Goal: Book appointment/travel/reservation

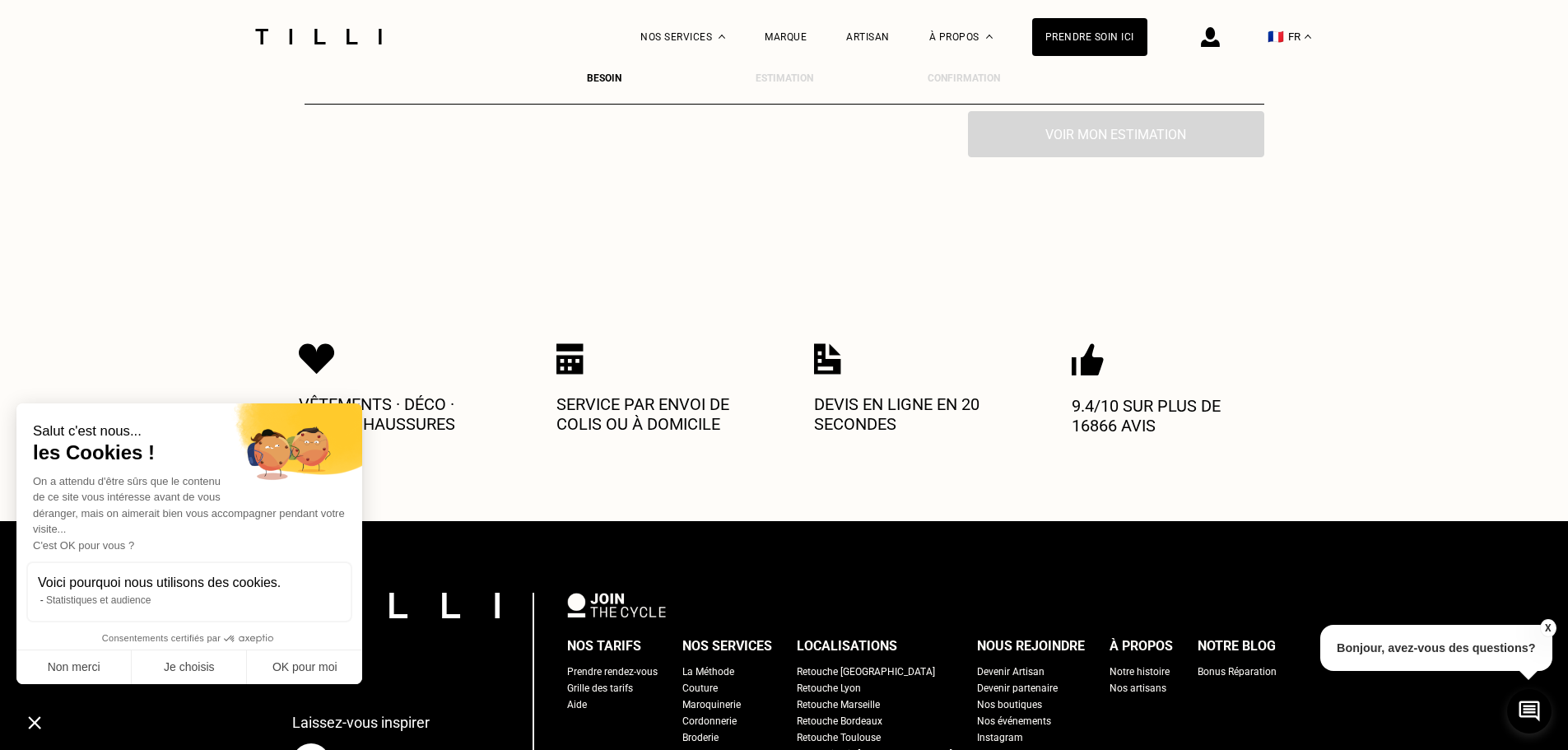
scroll to position [659, 0]
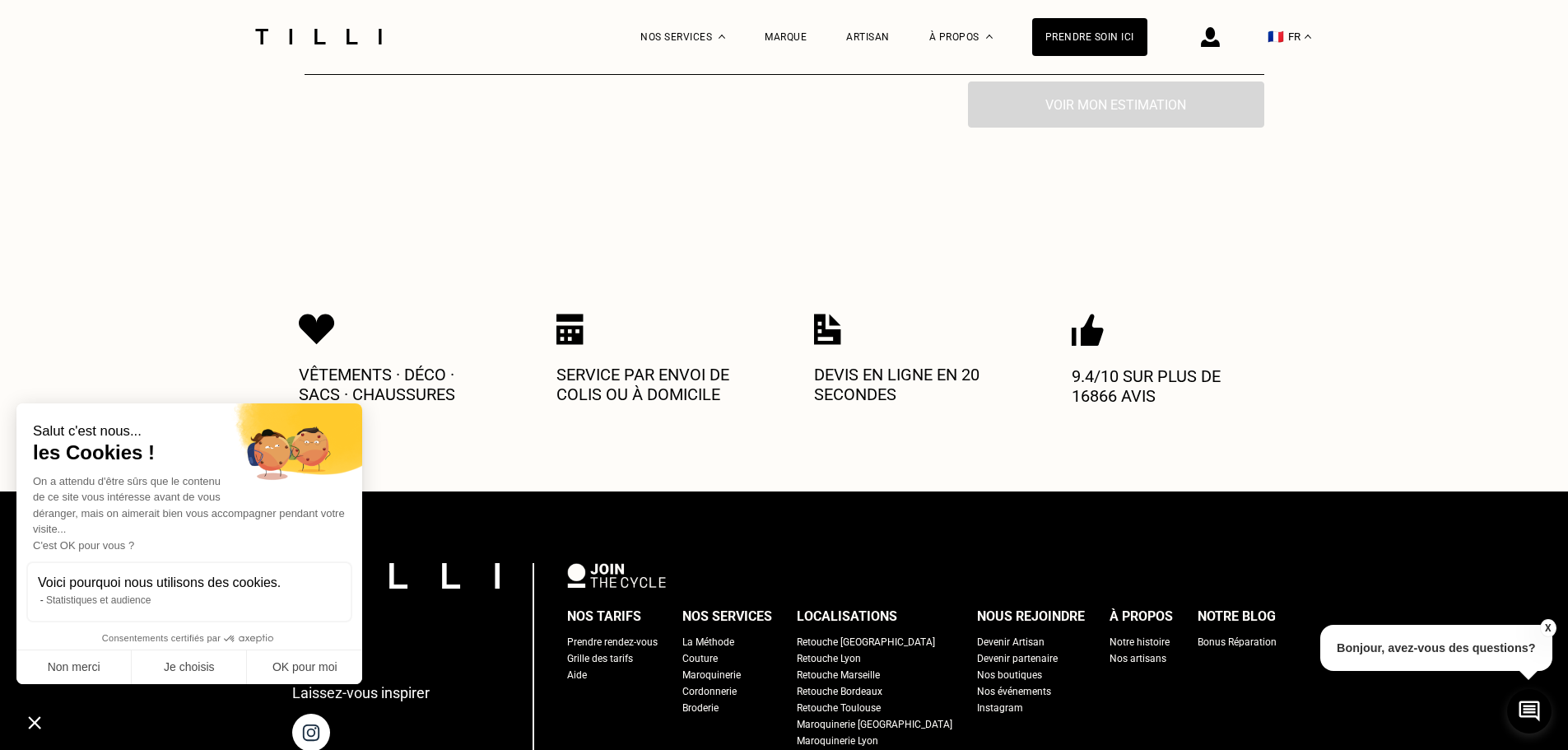
click at [658, 634] on div "Prendre rendez-vous" at bounding box center [613, 642] width 91 height 17
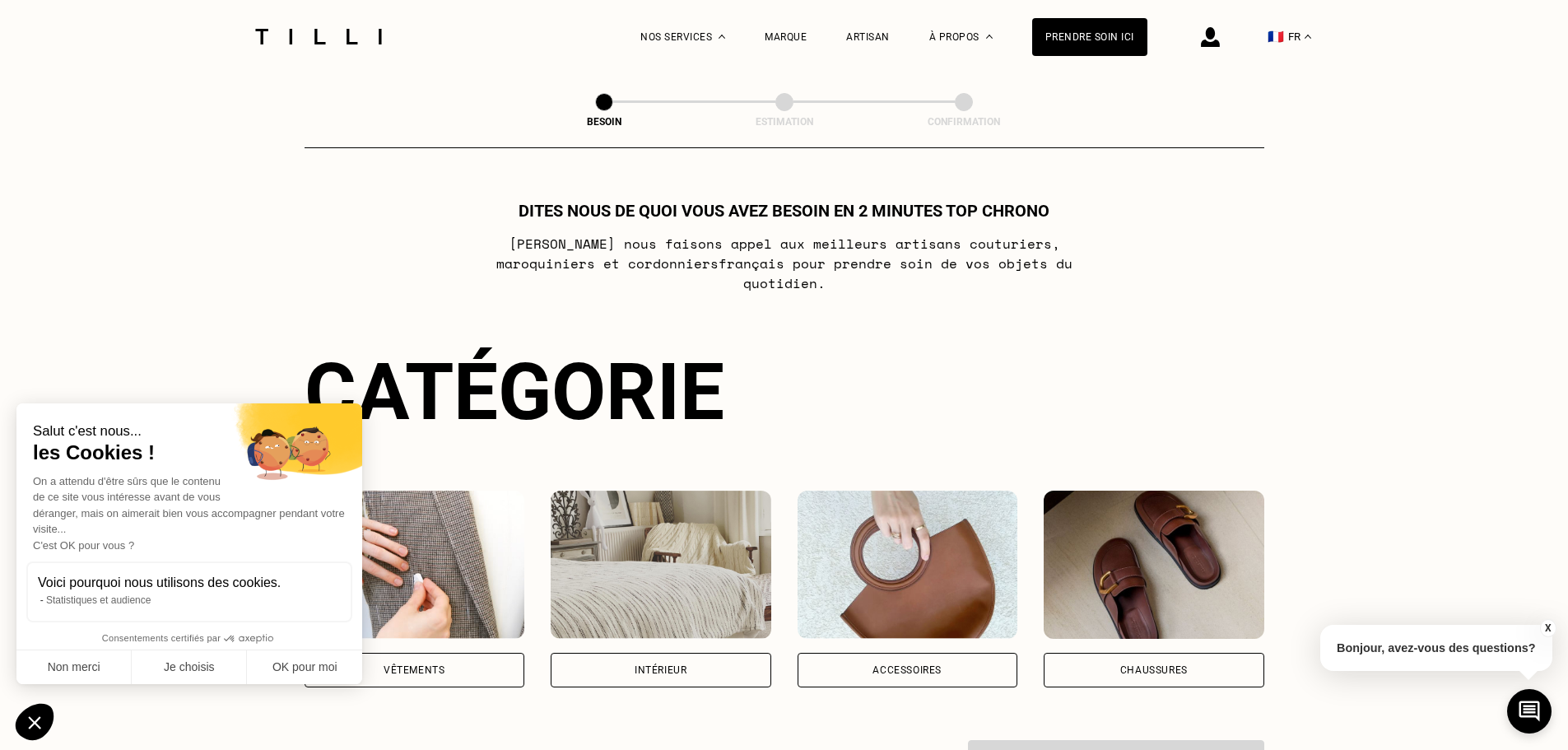
click at [501, 661] on div "Vêtements" at bounding box center [414, 670] width 220 height 34
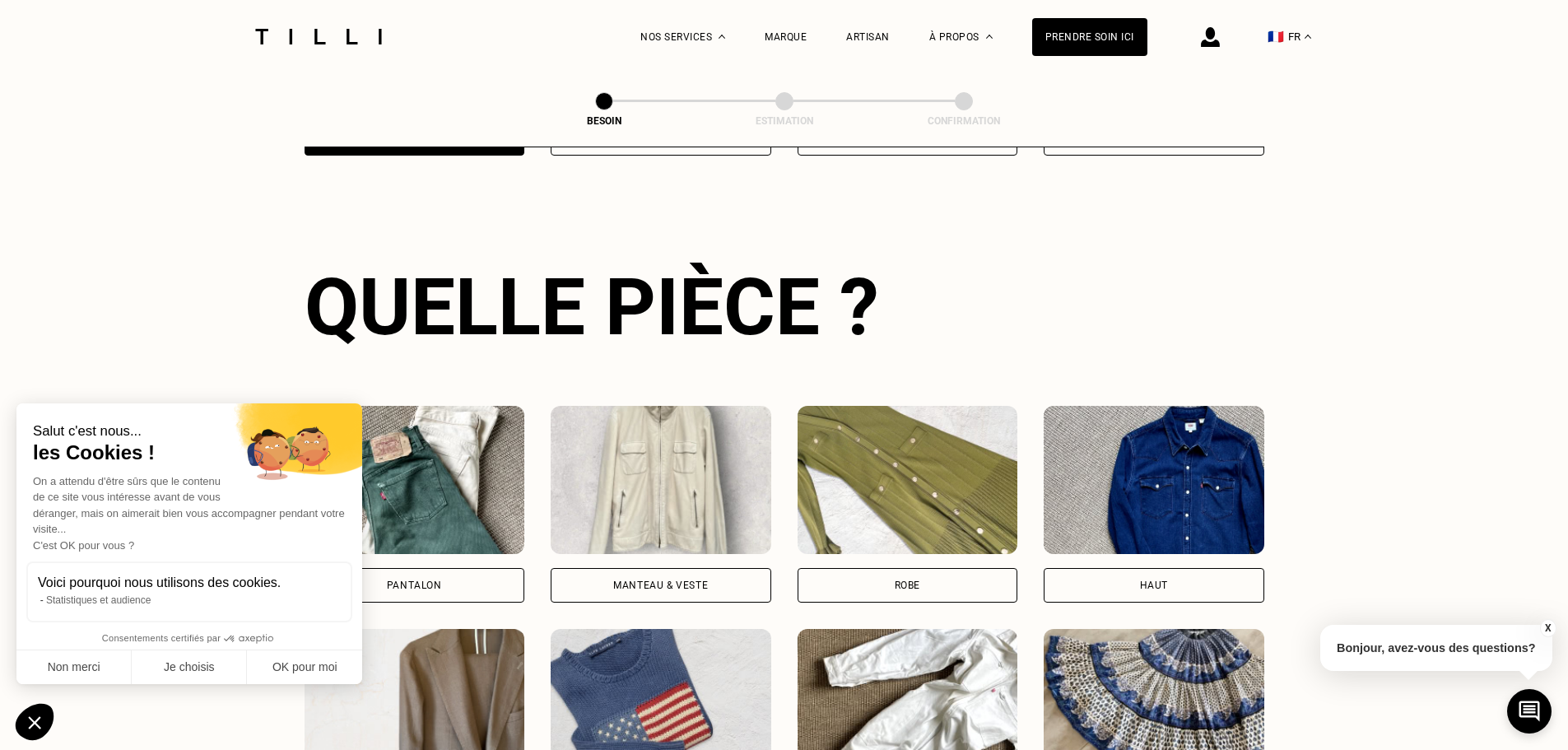
scroll to position [538, 0]
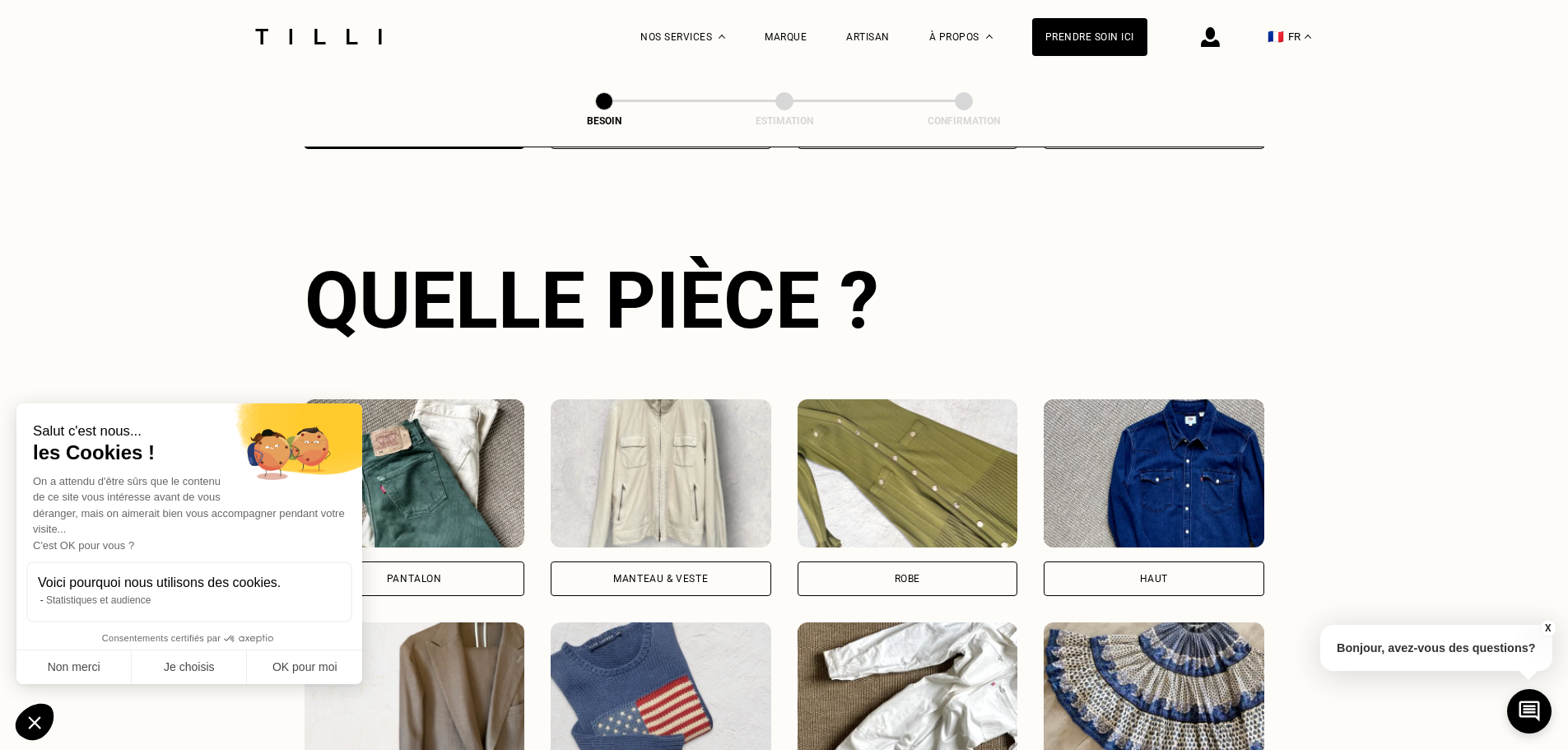
click at [495, 564] on div "Pantalon" at bounding box center [414, 578] width 220 height 34
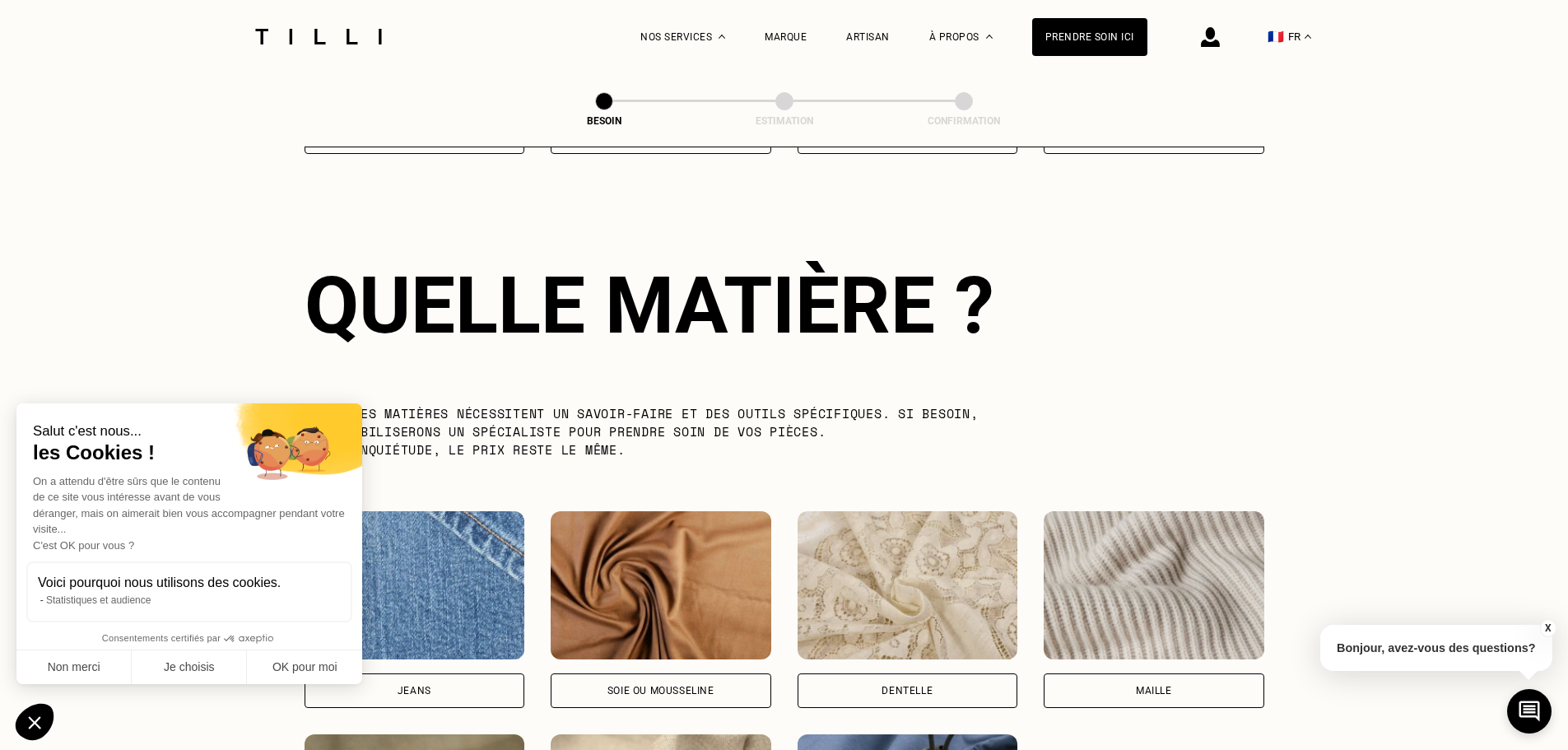
scroll to position [1434, 0]
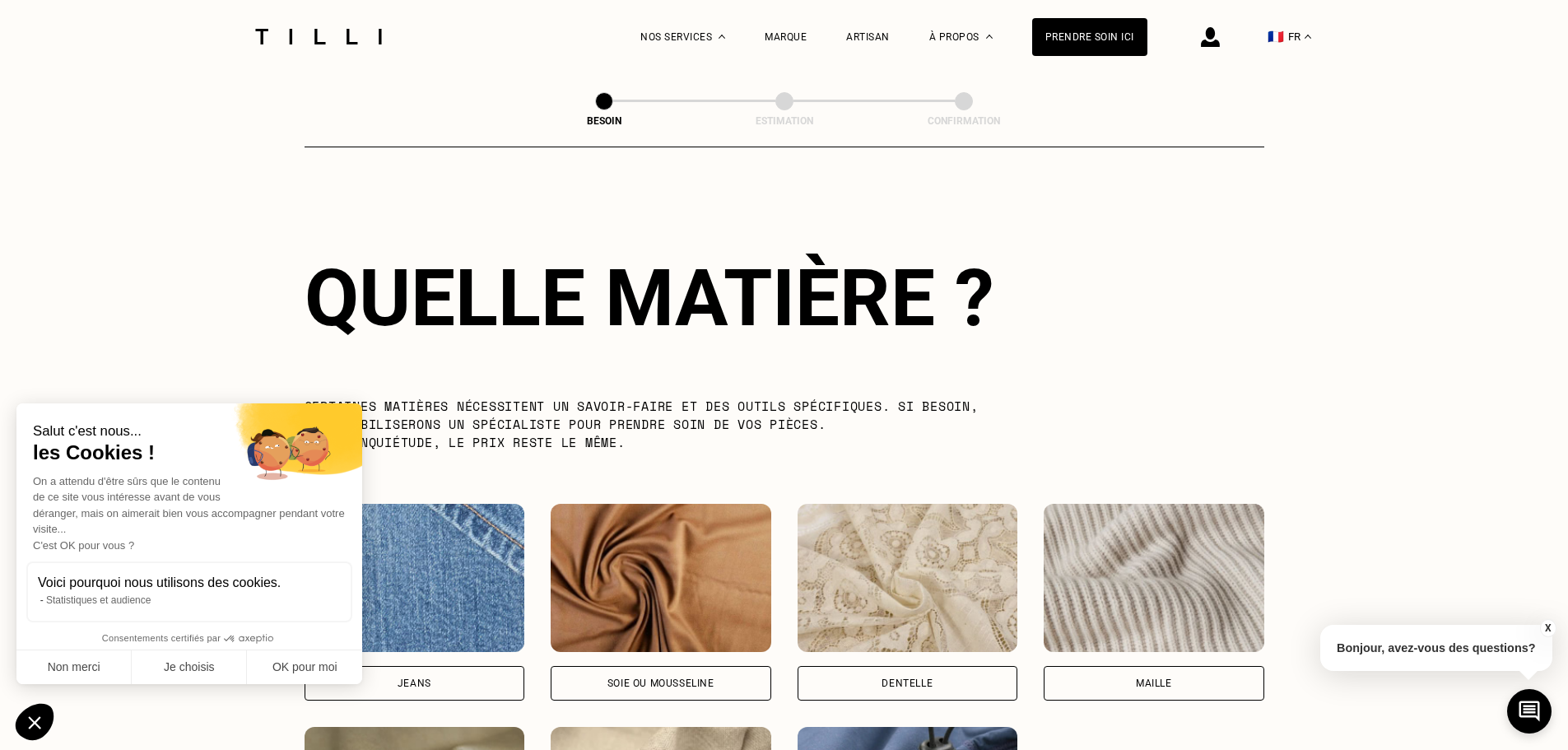
click at [444, 667] on div "Jeans" at bounding box center [414, 683] width 220 height 34
select select "FR"
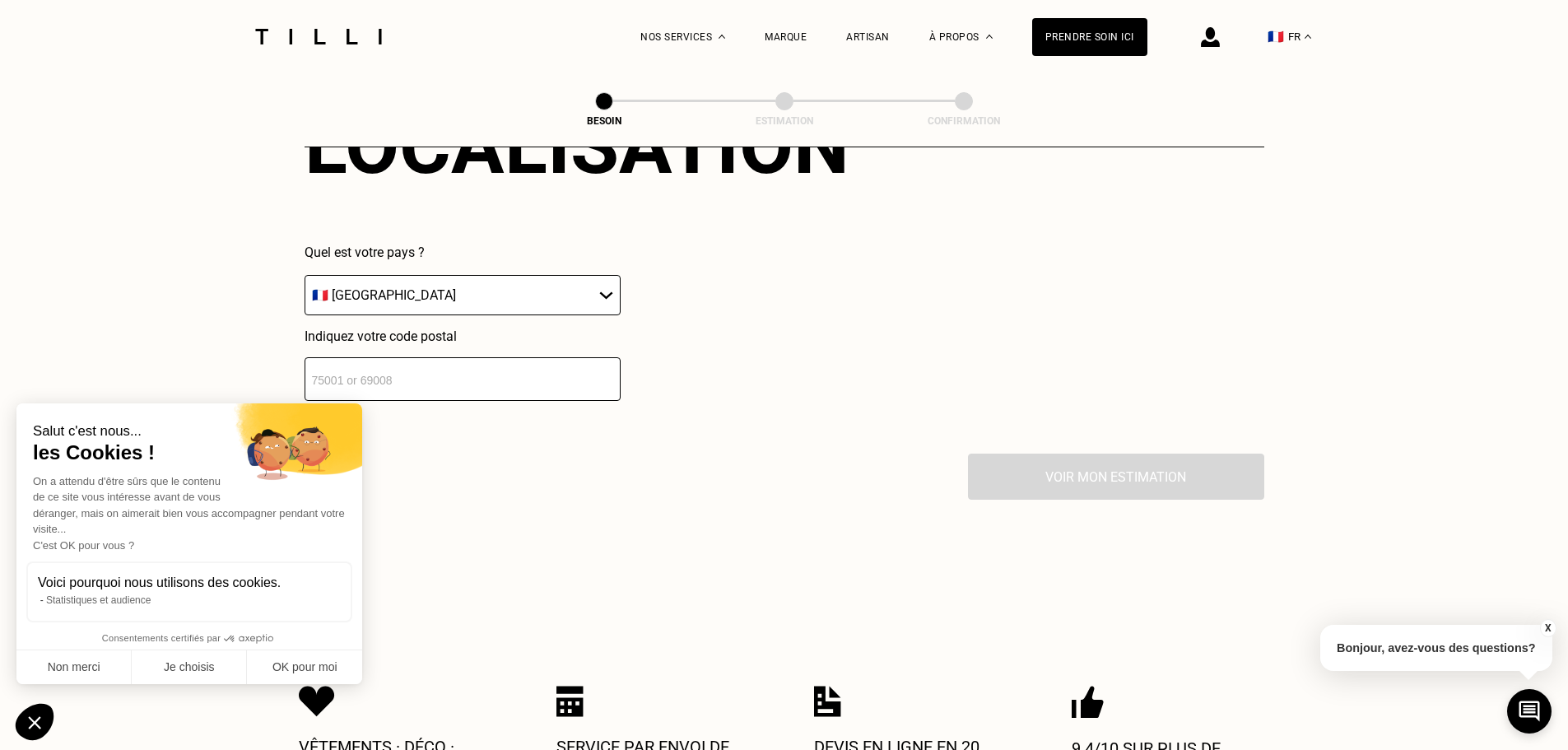
scroll to position [2378, 0]
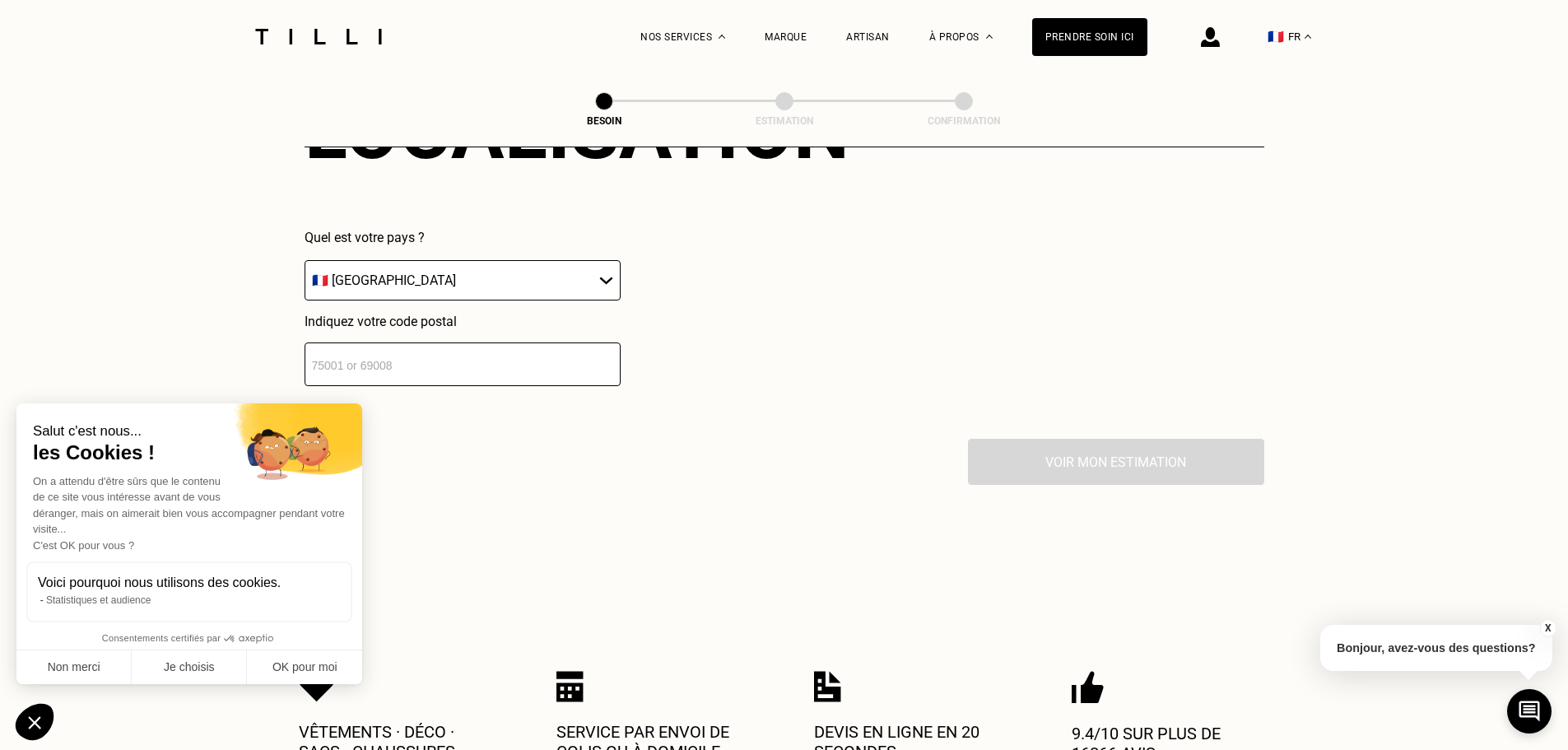
click at [547, 362] on input "number" at bounding box center [462, 365] width 316 height 44
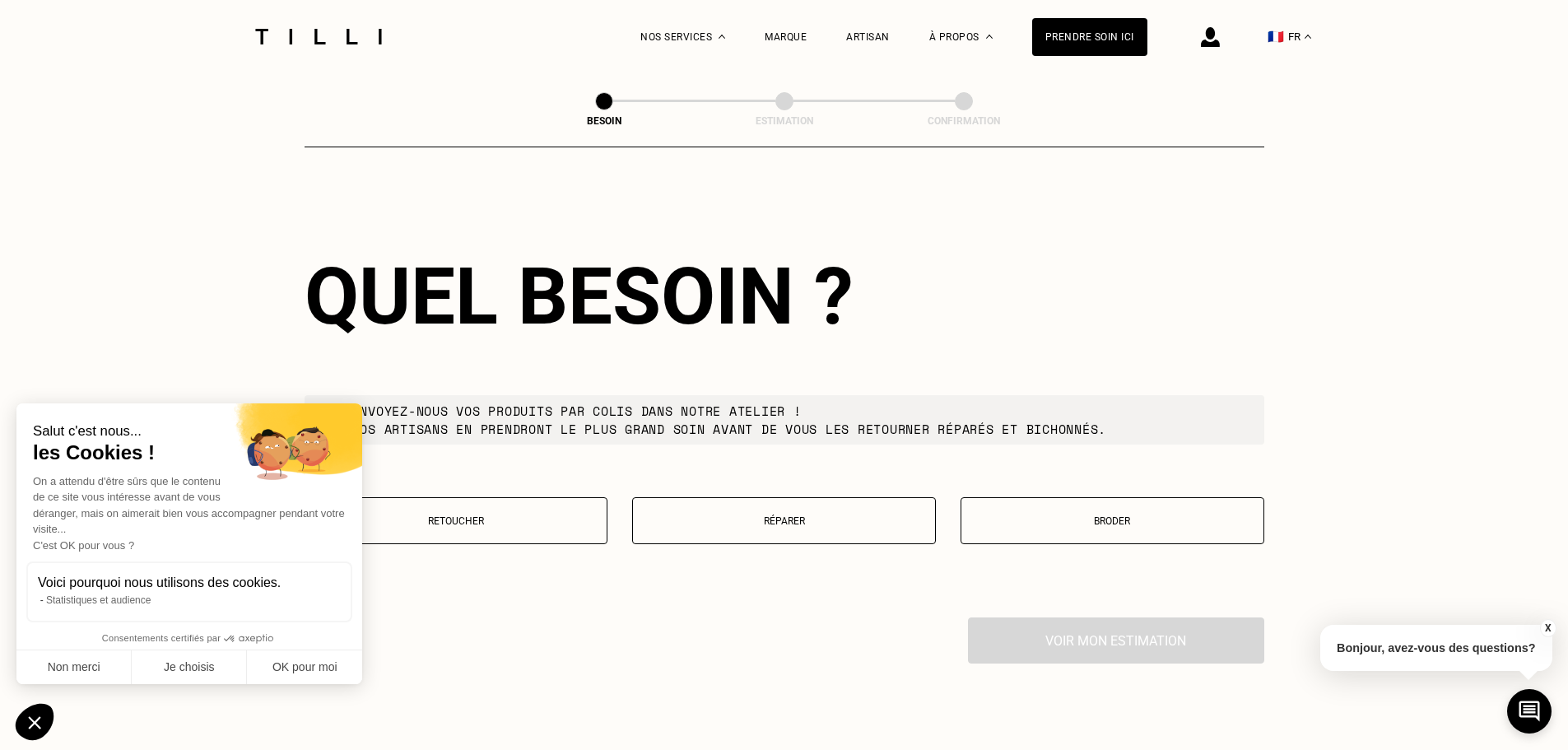
scroll to position [2623, 0]
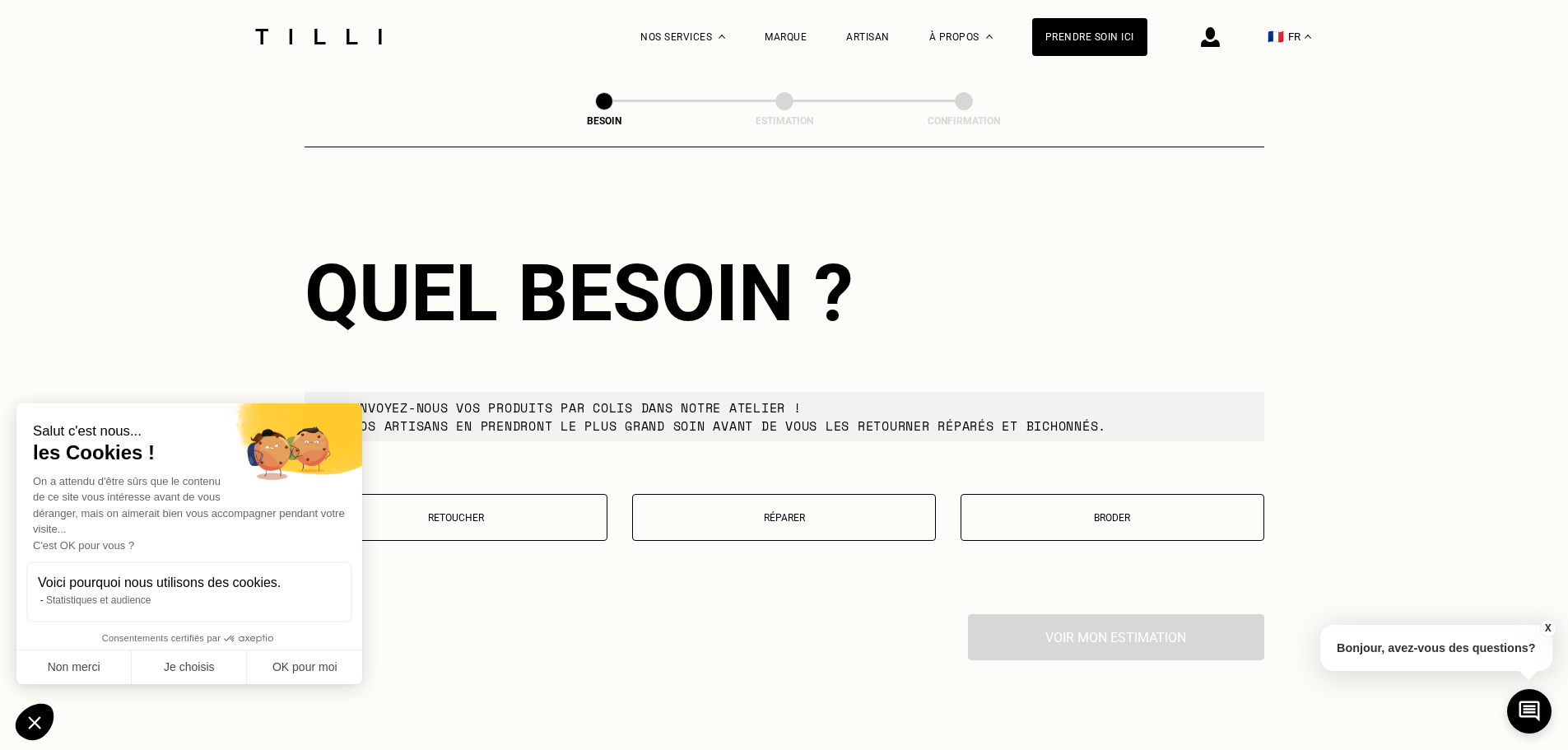
type input "84430"
click at [531, 524] on button "Retoucher" at bounding box center [456, 517] width 303 height 47
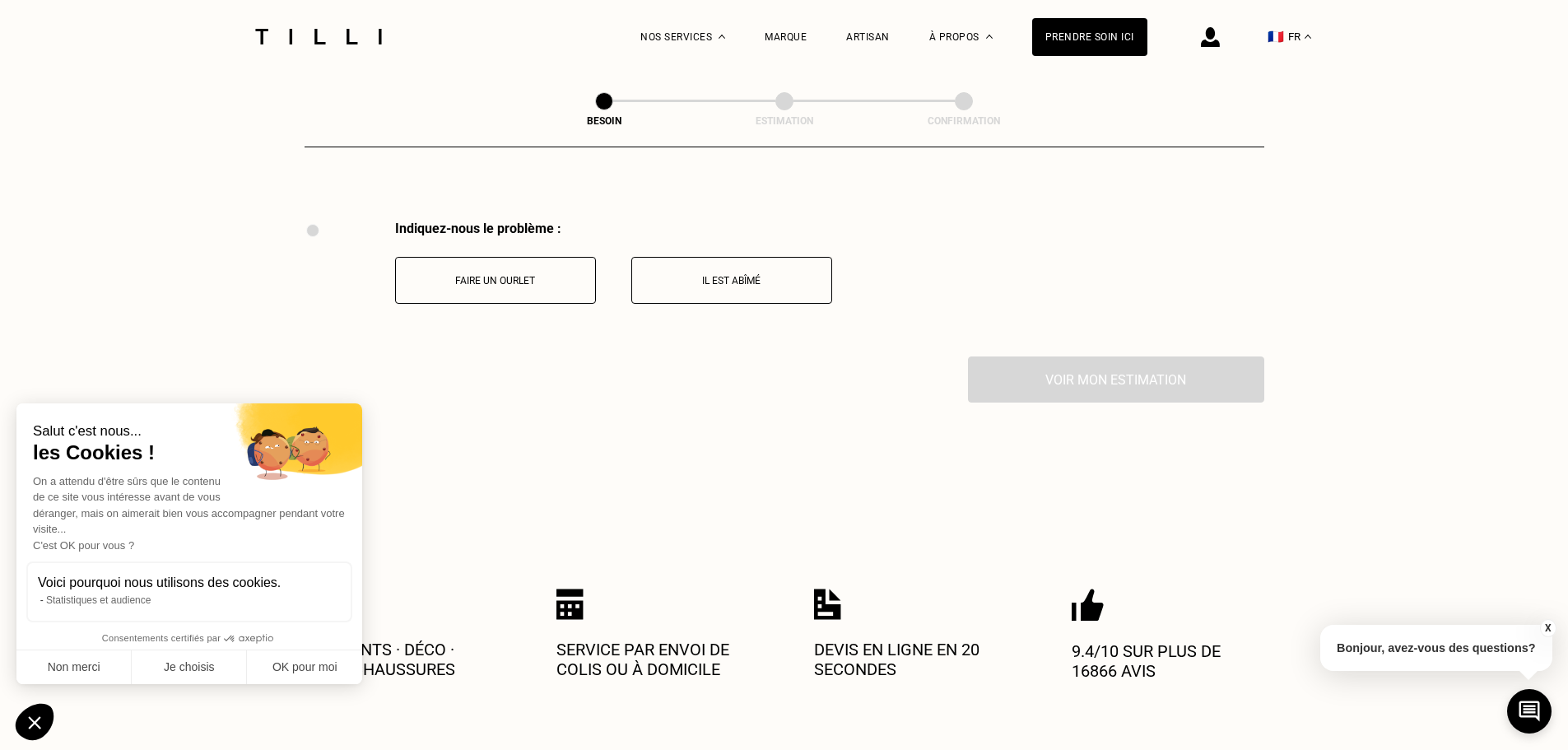
scroll to position [3045, 0]
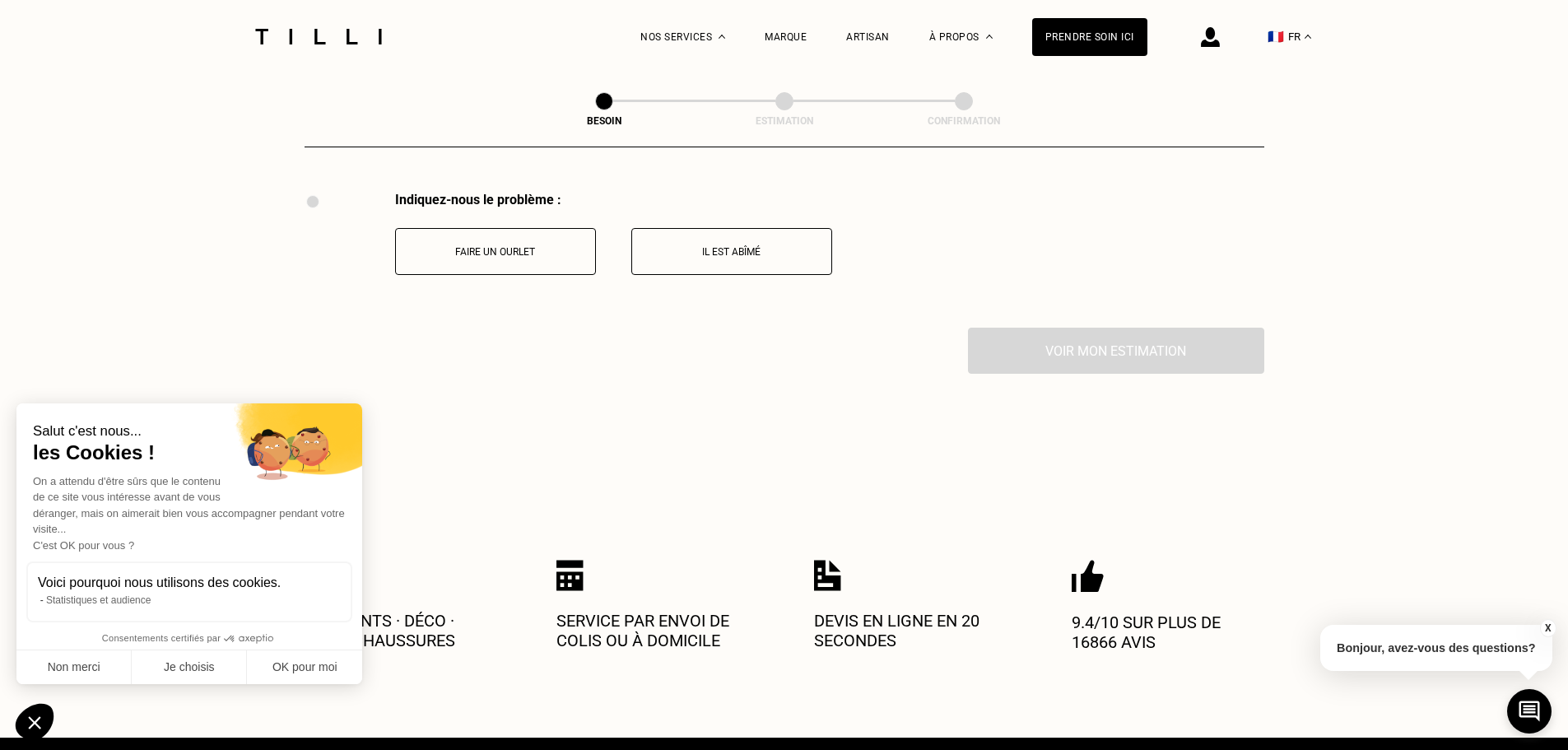
click at [548, 253] on button "Faire un ourlet" at bounding box center [496, 251] width 201 height 47
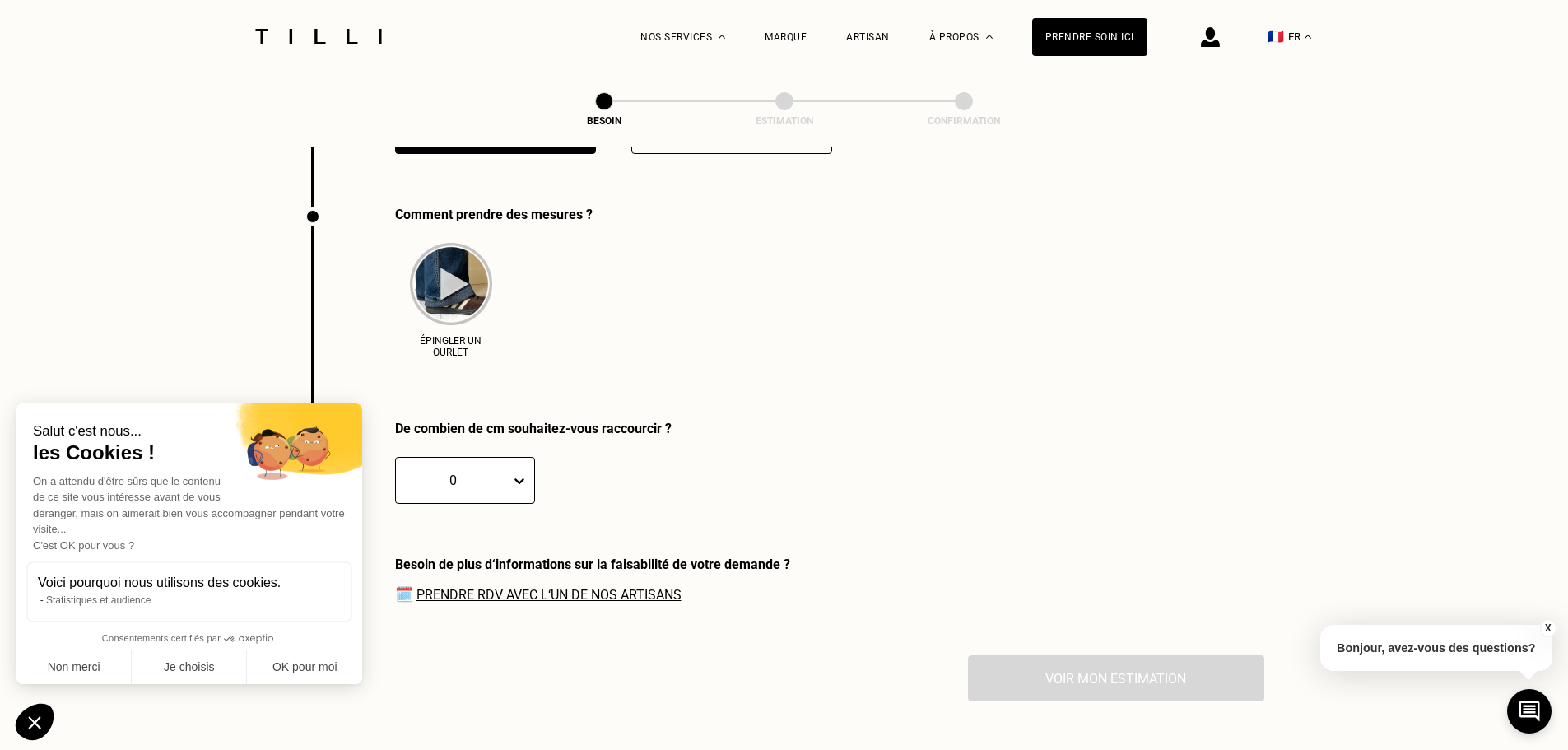
scroll to position [3181, 0]
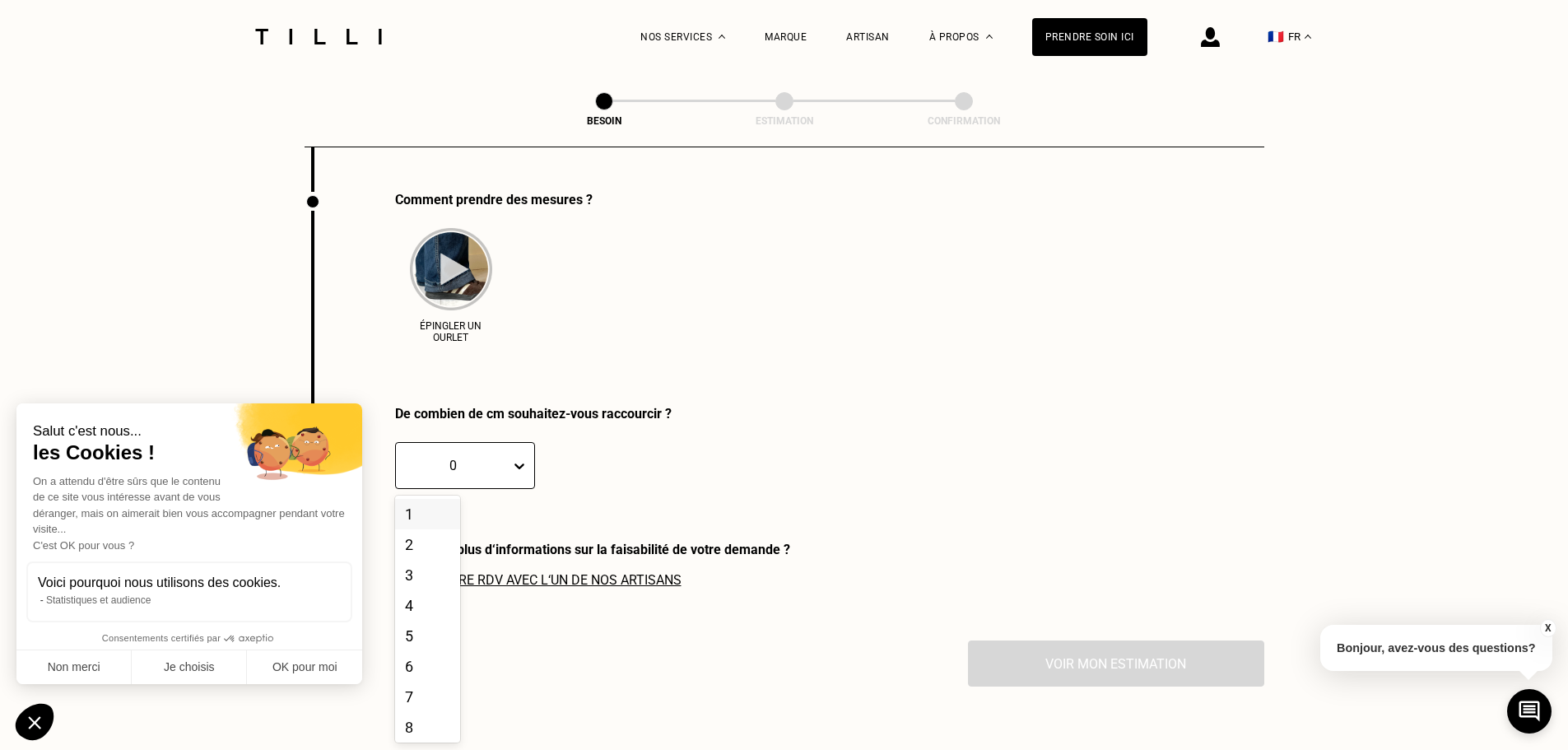
click at [522, 460] on icon at bounding box center [520, 466] width 17 height 17
click at [418, 696] on div "7" at bounding box center [428, 696] width 65 height 30
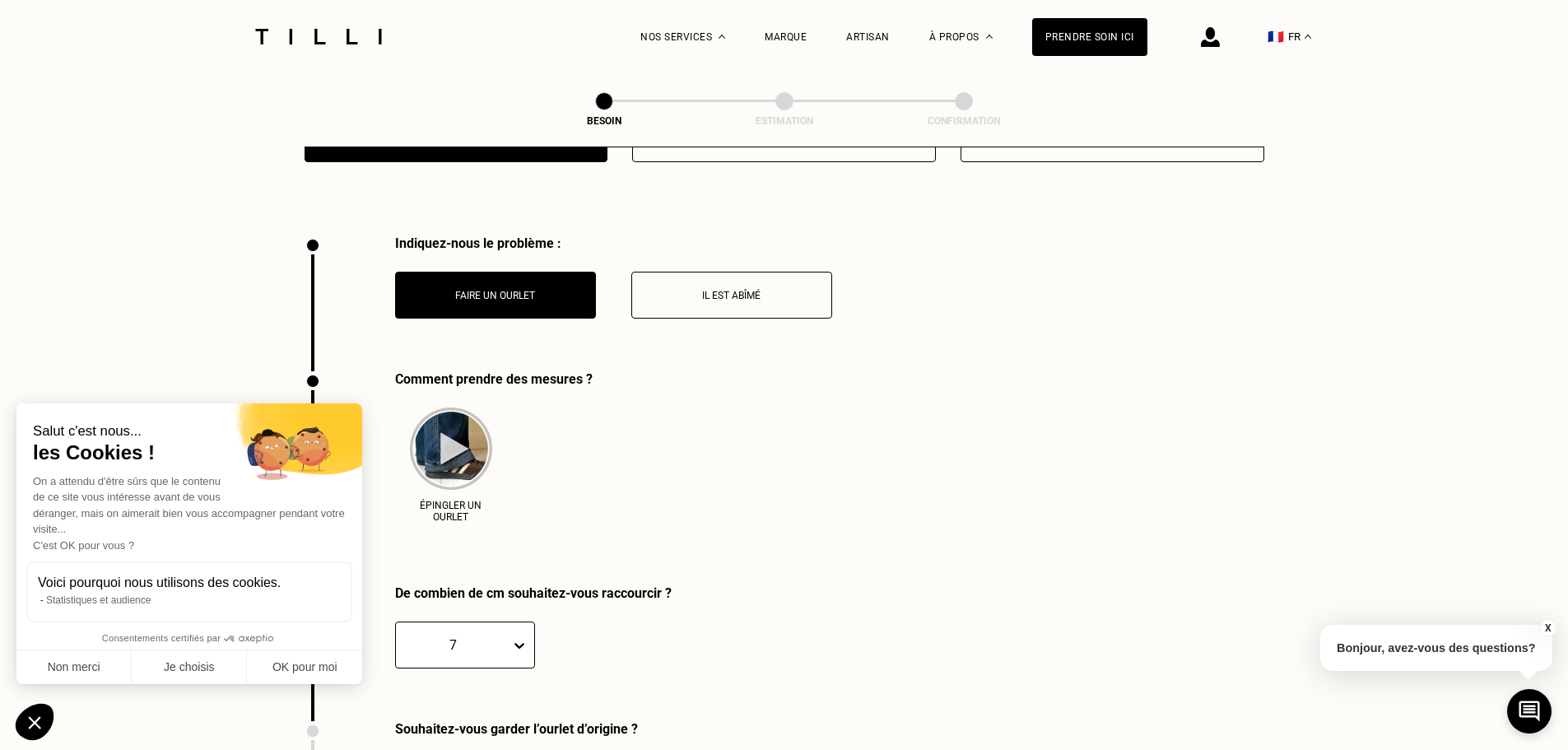
scroll to position [2955, 0]
